Goal: Find specific page/section: Find specific page/section

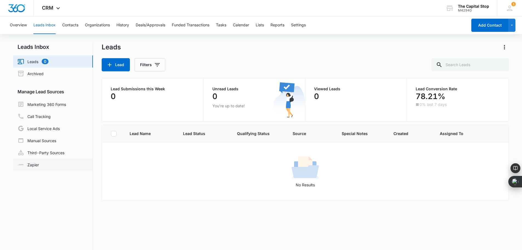
click at [37, 165] on link "Zapier" at bounding box center [28, 165] width 21 height 6
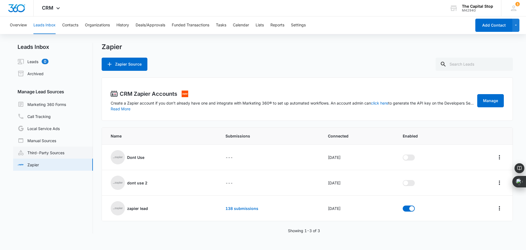
click at [41, 153] on link "Third-Party Sources" at bounding box center [41, 152] width 47 height 7
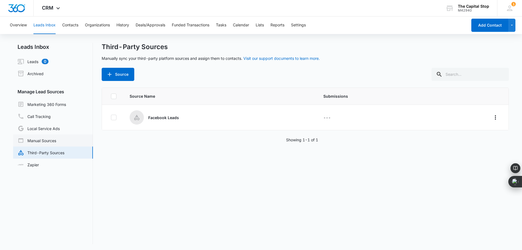
click at [39, 142] on link "Manual Sources" at bounding box center [37, 140] width 39 height 7
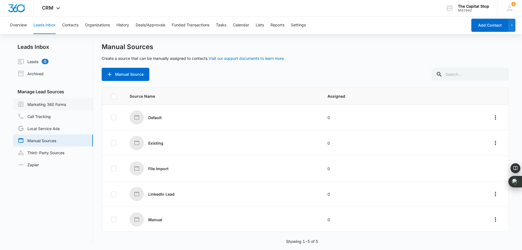
click at [40, 103] on link "Marketing 360 Forms" at bounding box center [42, 104] width 49 height 7
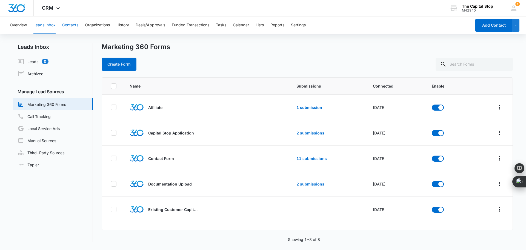
click at [69, 23] on button "Contacts" at bounding box center [70, 25] width 16 height 18
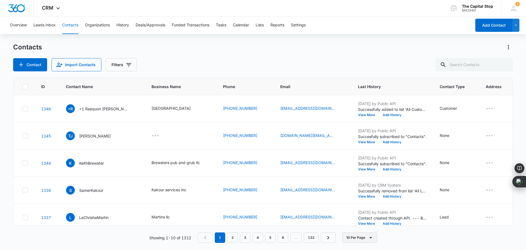
click at [354, 236] on button "10 Per Page" at bounding box center [359, 237] width 35 height 10
click at [357, 224] on button "50 Per Page" at bounding box center [364, 221] width 42 height 8
